Goal: Transaction & Acquisition: Book appointment/travel/reservation

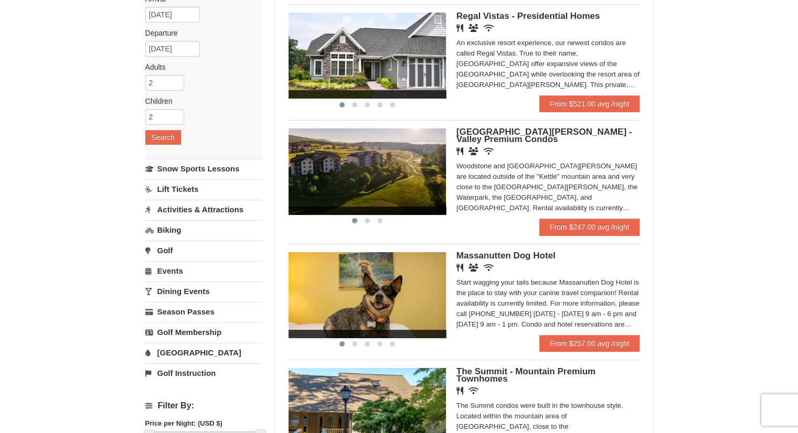
scroll to position [52, 0]
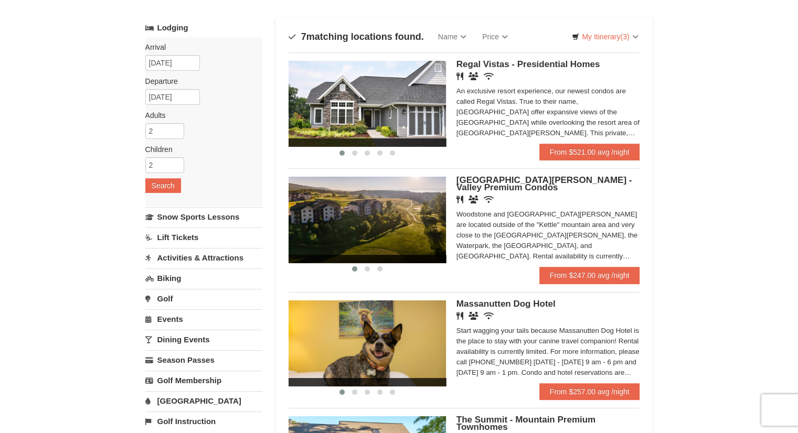
click at [368, 200] on img at bounding box center [367, 220] width 157 height 86
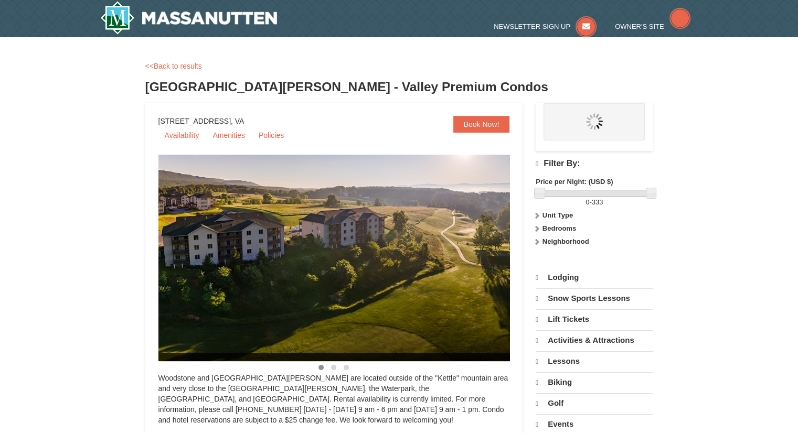
select select "10"
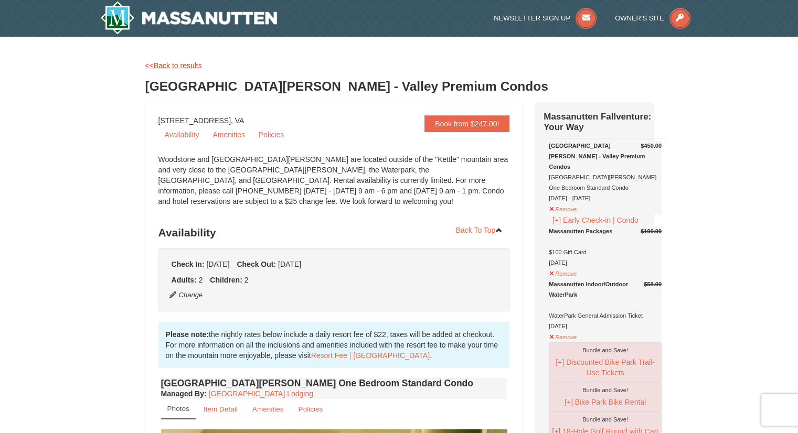
click at [157, 63] on link "<<Back to results" at bounding box center [173, 65] width 57 height 8
